Goal: Navigation & Orientation: Find specific page/section

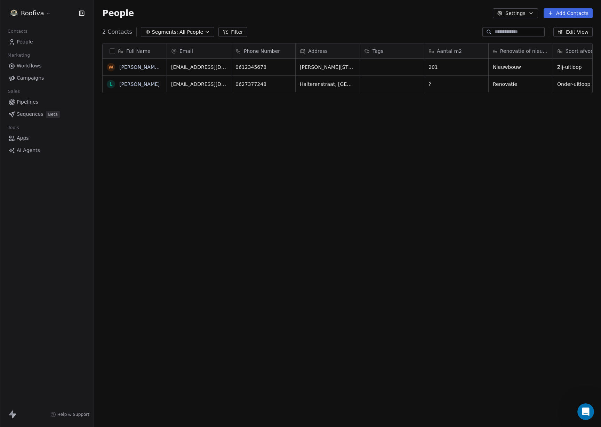
scroll to position [1216, 0]
click at [39, 11] on html "Roofiva Contacts People Marketing Workflows Campaigns Sales Pipelines Sequences…" at bounding box center [300, 213] width 601 height 427
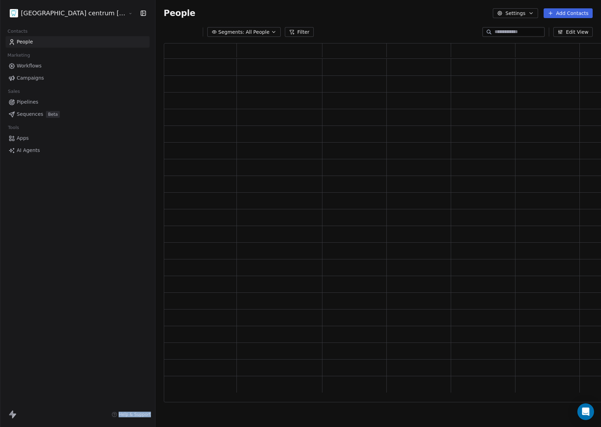
click at [47, 17] on html "Tandheelkundig centrum [GEOGRAPHIC_DATA] Contacts People Marketing Workflows Ca…" at bounding box center [300, 213] width 601 height 427
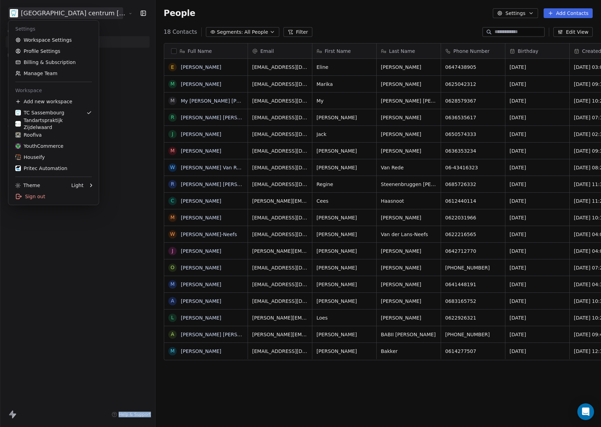
scroll to position [376, 475]
click at [67, 121] on div "Tandartspraktijk Zijdelwaard" at bounding box center [53, 124] width 76 height 14
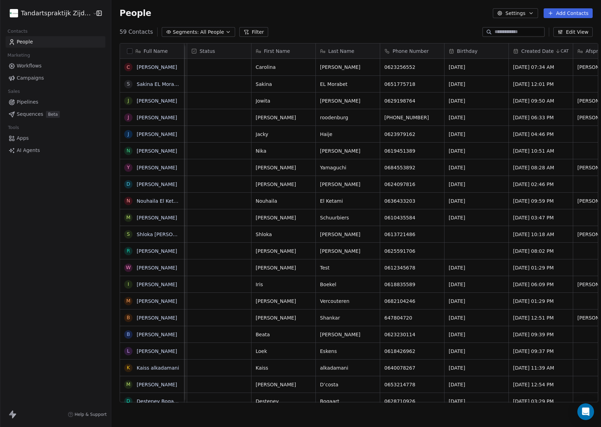
scroll to position [0, 128]
click at [38, 16] on html "Tandartspraktijk Zijdelwaard Contacts People Marketing Workflows Campaigns Sale…" at bounding box center [300, 213] width 601 height 427
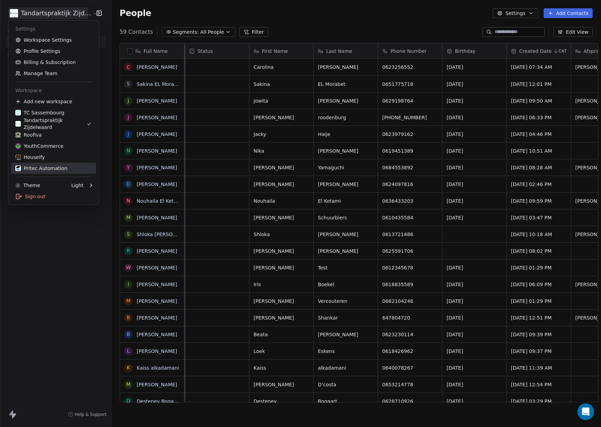
click at [40, 168] on div "Pritec Automation" at bounding box center [41, 168] width 52 height 7
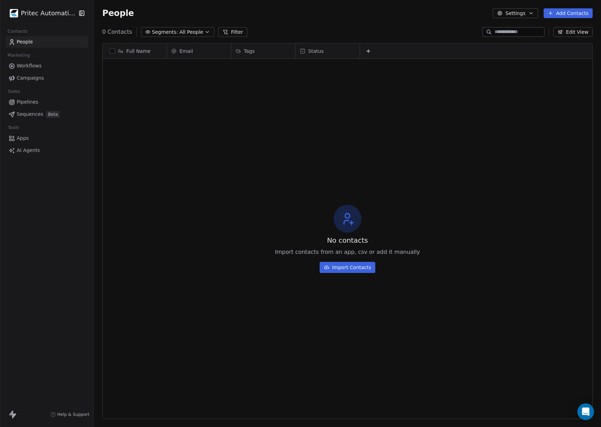
scroll to position [376, 507]
click at [40, 69] on span "Workflows" at bounding box center [29, 65] width 25 height 7
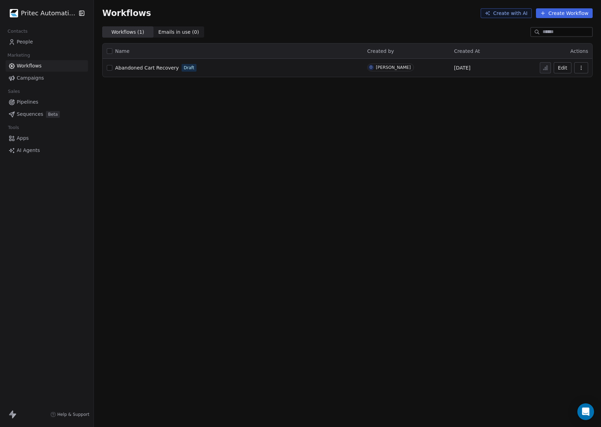
click at [137, 62] on td "Abandoned Cart Recovery Draft" at bounding box center [233, 68] width 260 height 18
click at [143, 67] on span "Abandoned Cart Recovery" at bounding box center [147, 68] width 64 height 6
